Goal: Transaction & Acquisition: Purchase product/service

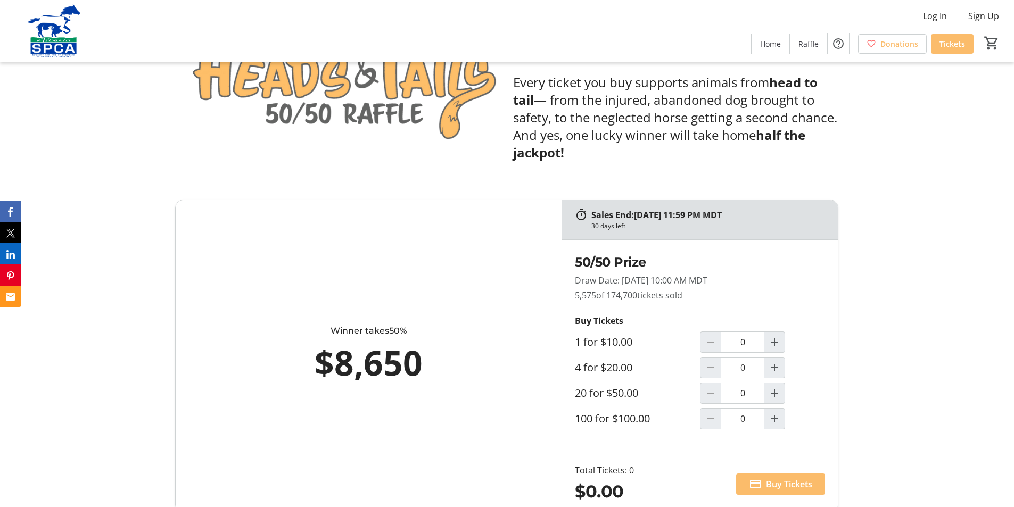
scroll to position [532, 0]
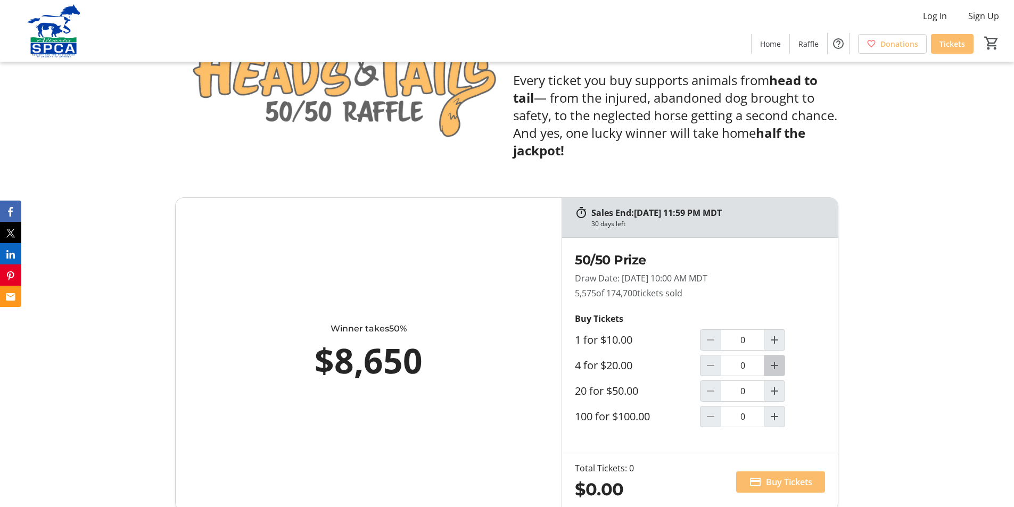
click at [775, 363] on mat-icon "Increment by one" at bounding box center [774, 365] width 13 height 13
click at [708, 367] on mat-icon "Decrement by one" at bounding box center [710, 365] width 13 height 13
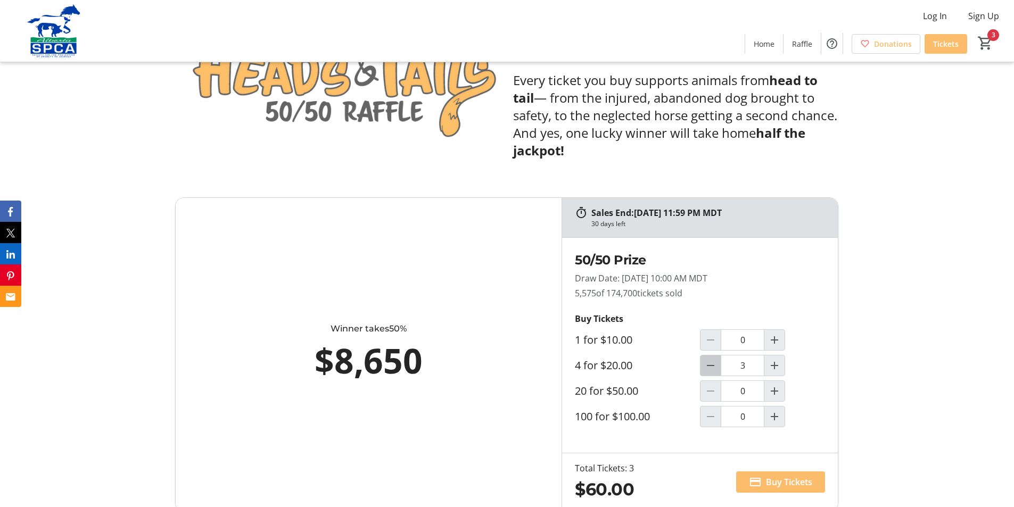
click at [708, 367] on mat-icon "Decrement by one" at bounding box center [710, 365] width 13 height 13
type input "1"
click at [776, 341] on mat-icon "Increment by one" at bounding box center [774, 340] width 13 height 13
click at [775, 341] on mat-icon "Increment by one" at bounding box center [774, 340] width 13 height 13
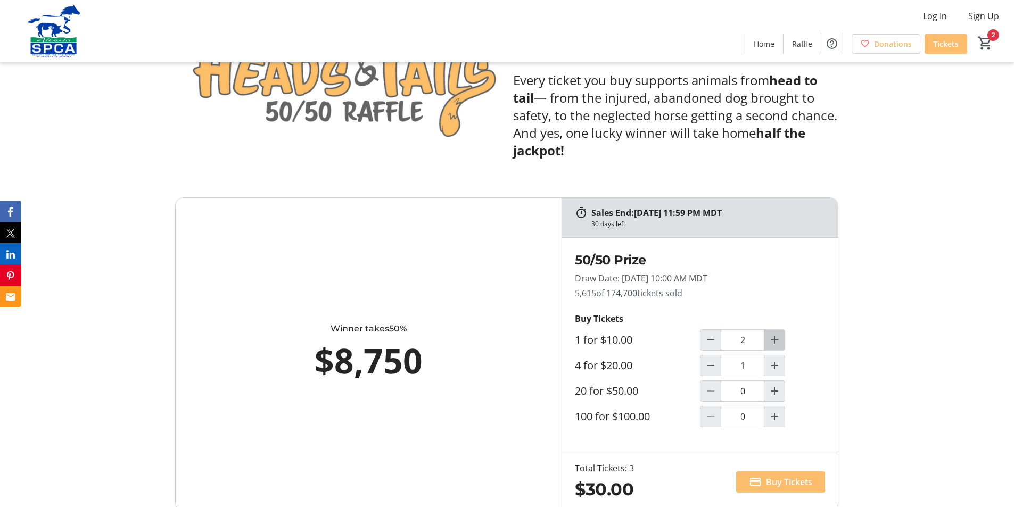
click at [775, 341] on mat-icon "Increment by one" at bounding box center [774, 340] width 13 height 13
type input "4"
click at [711, 366] on mat-icon "Decrement by one" at bounding box center [710, 365] width 13 height 13
type input "0"
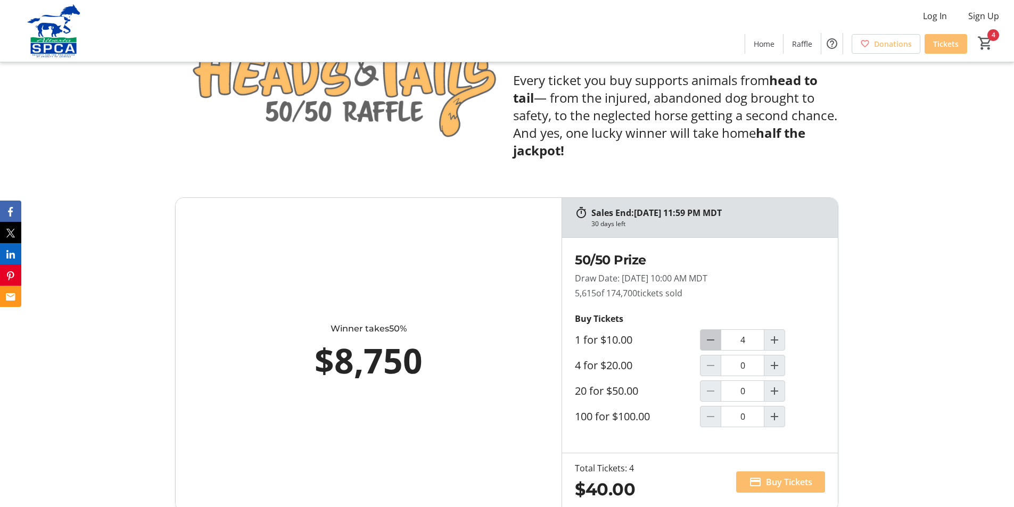
click at [711, 337] on mat-icon "Decrement by one" at bounding box center [710, 340] width 13 height 13
type input "2"
click at [775, 364] on mat-icon "Increment by one" at bounding box center [774, 365] width 13 height 13
type input "1"
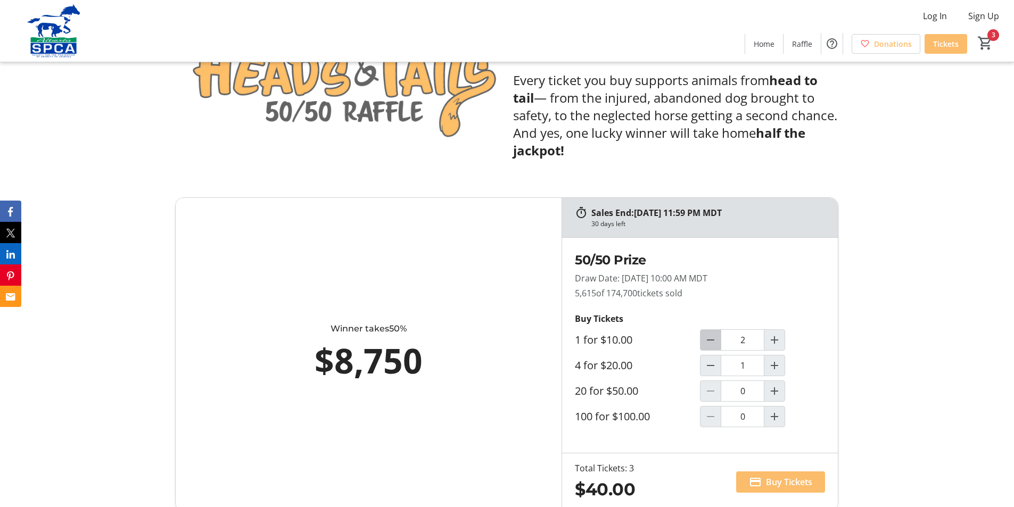
click at [710, 340] on mat-icon "Decrement by one" at bounding box center [710, 340] width 13 height 13
type input "0"
click at [711, 368] on mat-icon "Decrement by one" at bounding box center [710, 365] width 13 height 13
type input "0"
